Goal: Check status: Check status

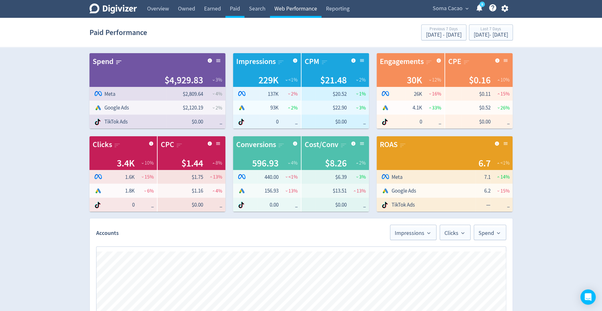
click at [294, 8] on link "Web Performance" at bounding box center [296, 9] width 52 height 18
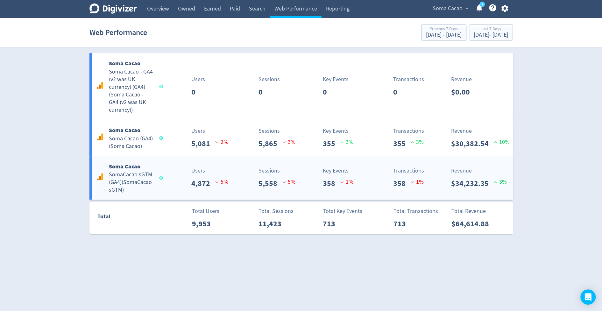
click at [161, 169] on div "Soma Cacao SomaCacao sGTM (GA4) ( SomaCacao sGTM )" at bounding box center [129, 178] width 68 height 32
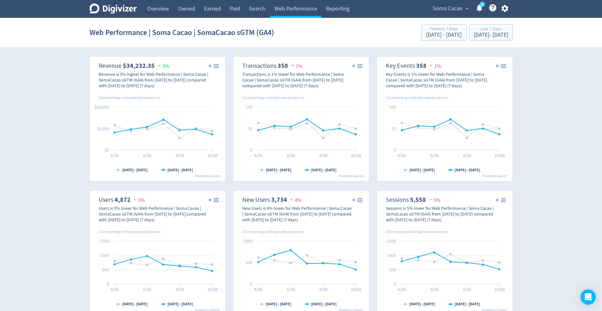
scroll to position [8, 0]
click at [476, 30] on div "Last 7 Days" at bounding box center [491, 29] width 34 height 5
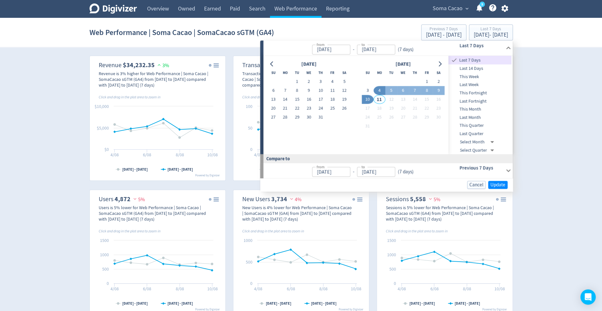
click at [460, 71] on span "Last 14 Days" at bounding box center [480, 68] width 63 height 7
type input "[DATE]"
click at [494, 185] on span "Update" at bounding box center [498, 185] width 15 height 5
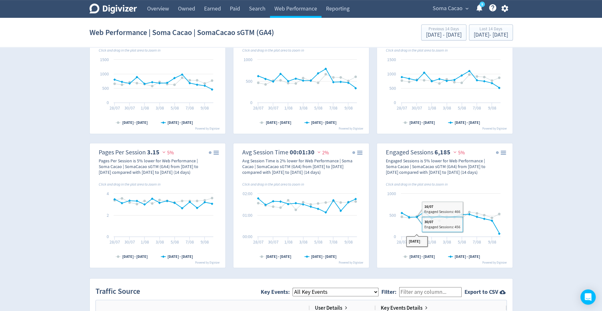
scroll to position [179, 0]
